Goal: Register for event/course

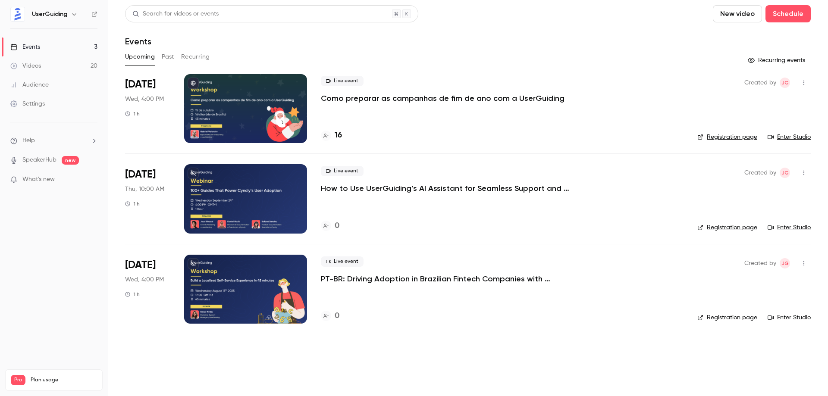
click at [417, 110] on div "Live event Como preparar as campanhas de fim de ano com a UserGuiding 16" at bounding box center [502, 108] width 363 height 69
click at [417, 99] on p "Como preparar as campanhas de fim de ano com a UserGuiding" at bounding box center [443, 98] width 244 height 10
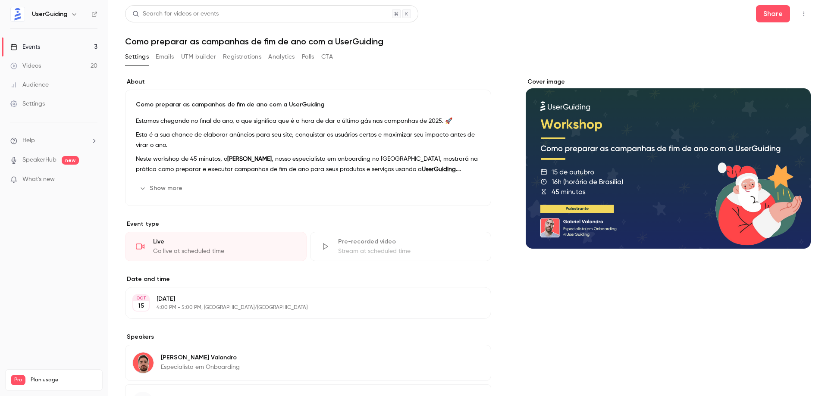
click at [243, 57] on button "Registrations" at bounding box center [242, 57] width 38 height 14
